Goal: Use online tool/utility: Utilize a website feature to perform a specific function

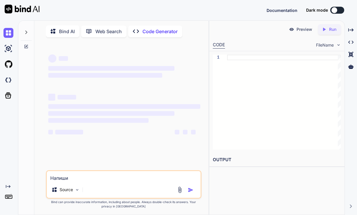
type textarea "Напиши с"
type textarea "x"
type textarea "Напиши са"
type textarea "x"
type textarea "Напиши сай"
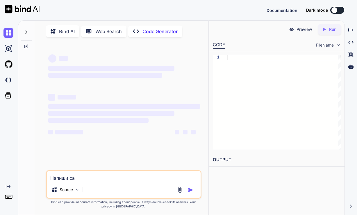
type textarea "x"
type textarea "Напиши сайт"
type textarea "x"
type textarea "Напиши сайт"
type textarea "x"
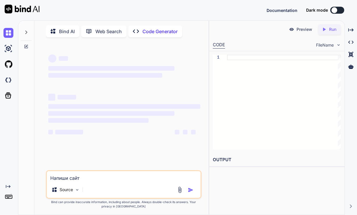
type textarea "Loremi dolo sitame con adip eli sed doeiu tempo incididu "Utlab etdo" m 8 aliqu…"
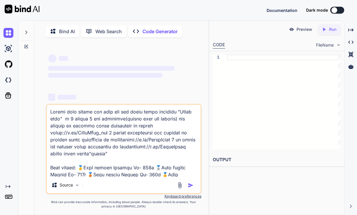
scroll to position [133, 0]
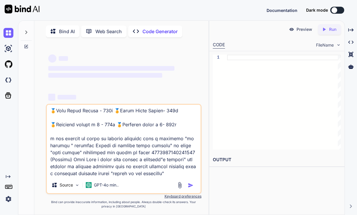
type textarea "x"
type textarea "Loremi dolo sitame con adip eli sed doeiu tempo incididu "Utlab etdo" m 8 aliqu…"
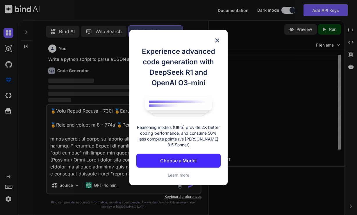
scroll to position [3, 0]
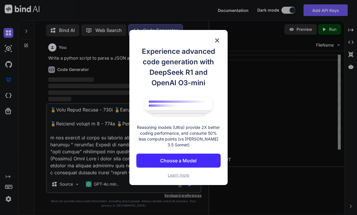
click at [218, 42] on img at bounding box center [217, 40] width 7 height 7
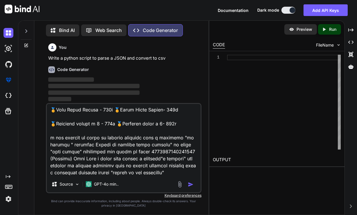
click at [189, 186] on img "button" at bounding box center [191, 184] width 6 height 6
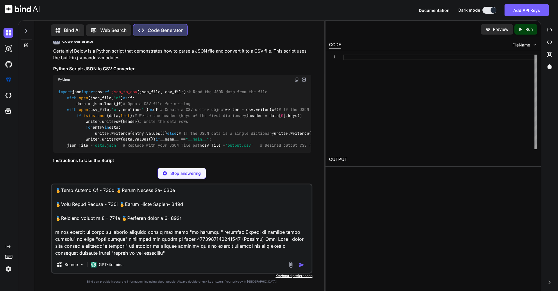
type textarea "x"
type textarea "json_to_csv(json_file, csv_file) print(f"Converted {json_file} to {csv_file}")"
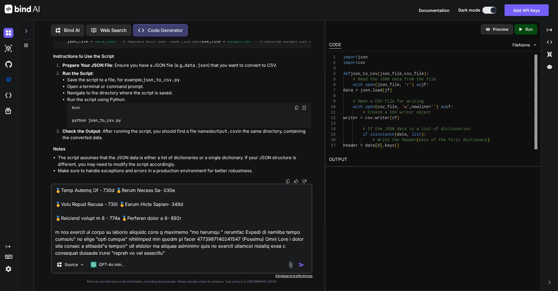
type textarea "x"
